Goal: Information Seeking & Learning: Learn about a topic

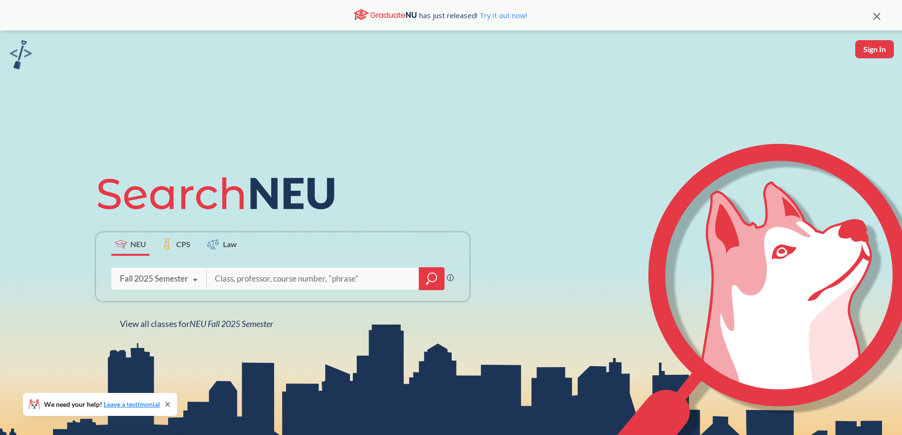
click at [242, 280] on input "search" at bounding box center [313, 278] width 199 height 20
click at [170, 278] on div "Fall 2025 Semester" at bounding box center [154, 278] width 68 height 11
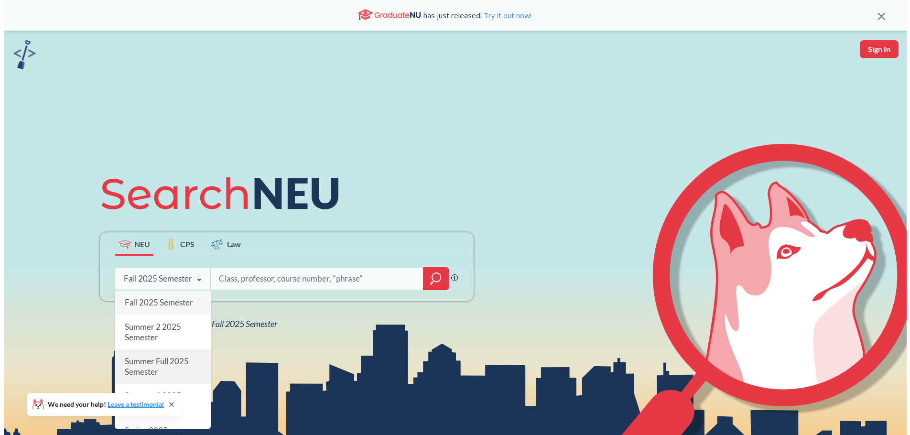
scroll to position [48, 0]
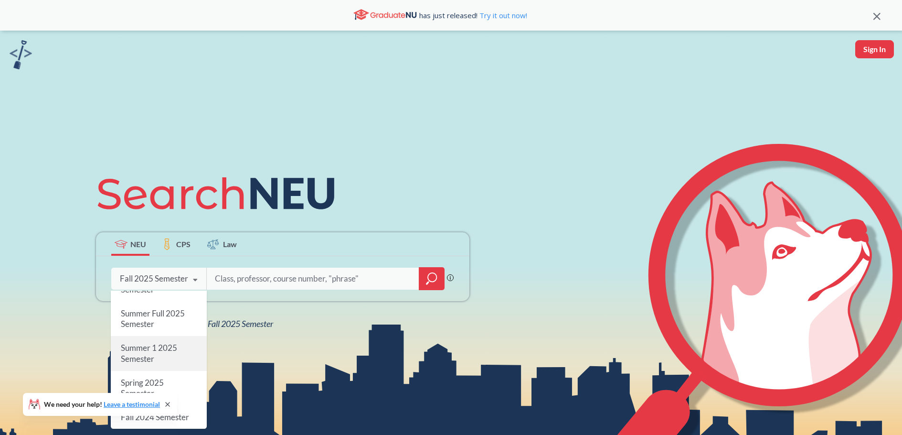
click at [155, 345] on span "Summer 1 2025 Semester" at bounding box center [148, 353] width 56 height 21
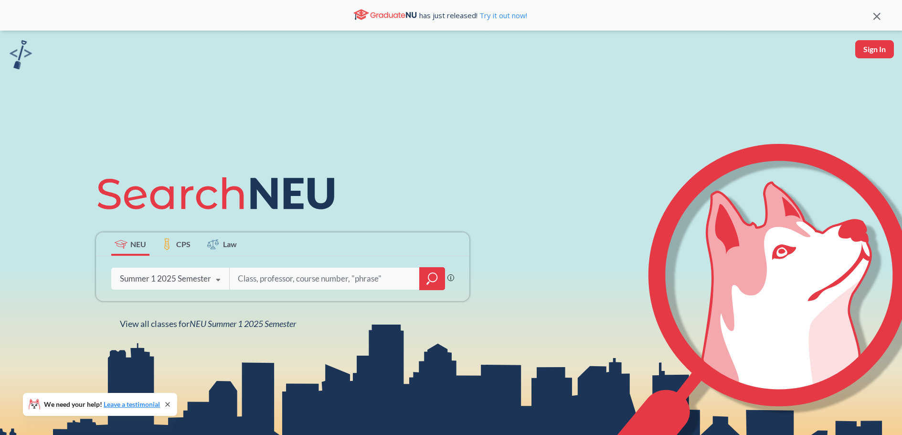
click at [269, 276] on input "search" at bounding box center [325, 278] width 176 height 20
type input "cs 2000"
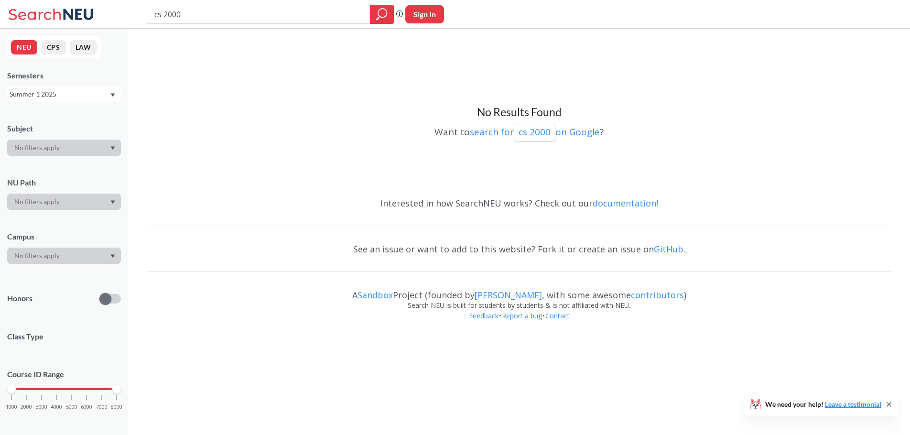
click at [65, 99] on div "Summer 1 2025" at bounding box center [64, 93] width 114 height 15
click at [59, 149] on div "Summer 2 2025" at bounding box center [64, 141] width 114 height 26
type input "cs 2100"
click at [43, 95] on div "Summer 2 2025" at bounding box center [60, 94] width 100 height 11
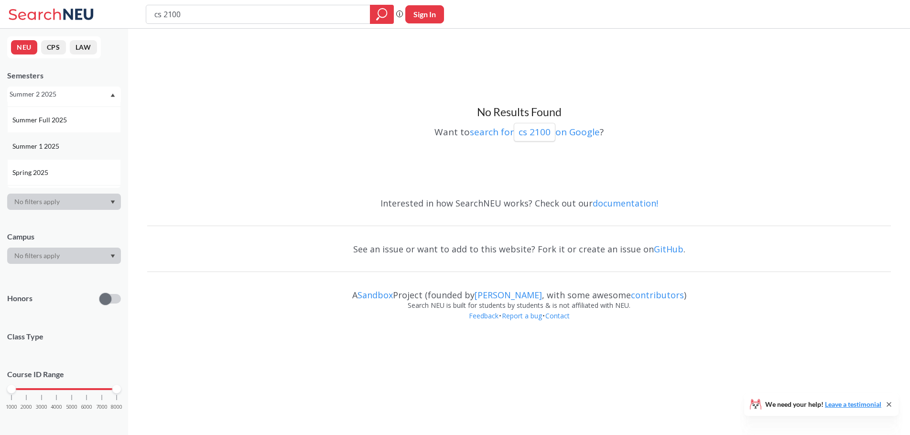
click at [56, 137] on div "Summer 1 2025" at bounding box center [64, 146] width 114 height 26
click at [375, 15] on div at bounding box center [382, 14] width 24 height 19
